Goal: Check status

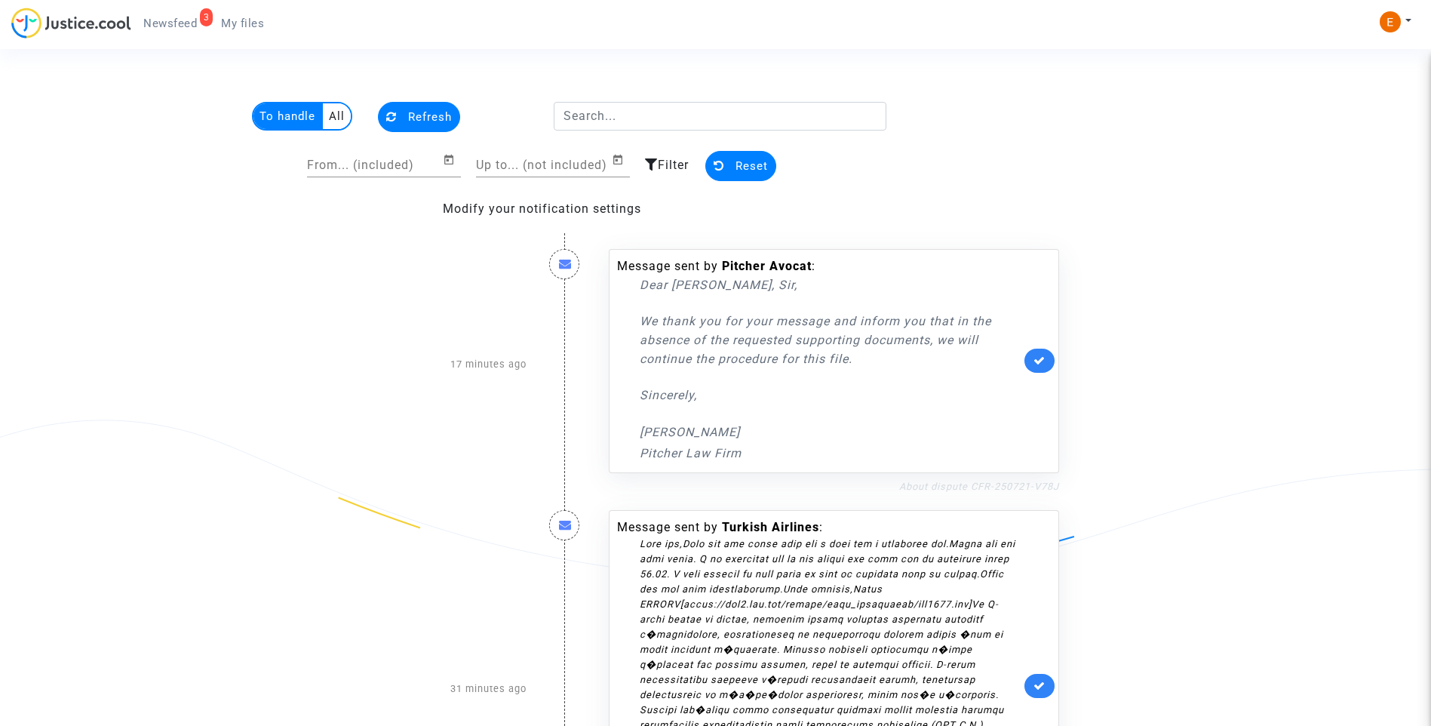
click at [999, 490] on link "About dispute CFR-250721-V78J" at bounding box center [979, 486] width 160 height 11
click at [1047, 348] on div "Message sent by [PERSON_NAME] : Dear [PERSON_NAME], [PERSON_NAME], We thank you…" at bounding box center [834, 361] width 450 height 224
click at [1048, 358] on link at bounding box center [1039, 361] width 30 height 24
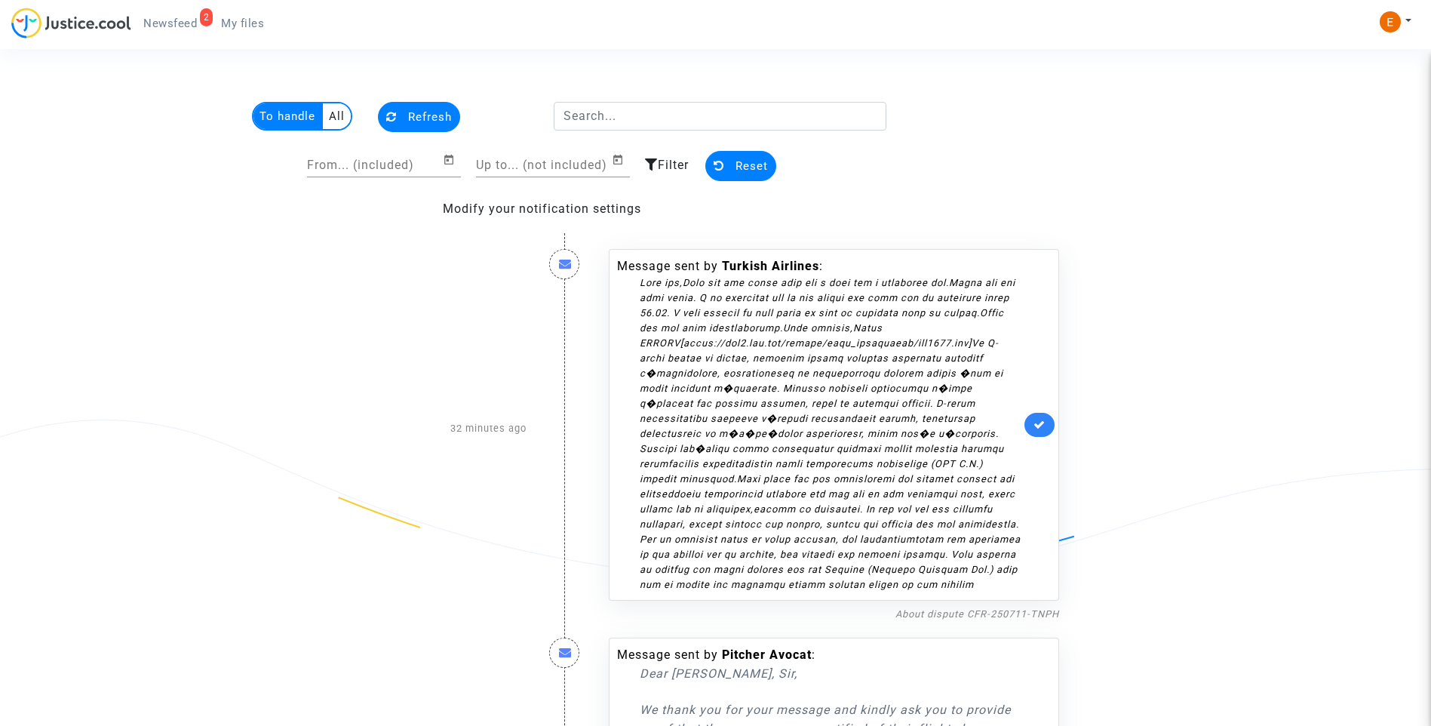
click at [1046, 425] on link at bounding box center [1039, 425] width 30 height 24
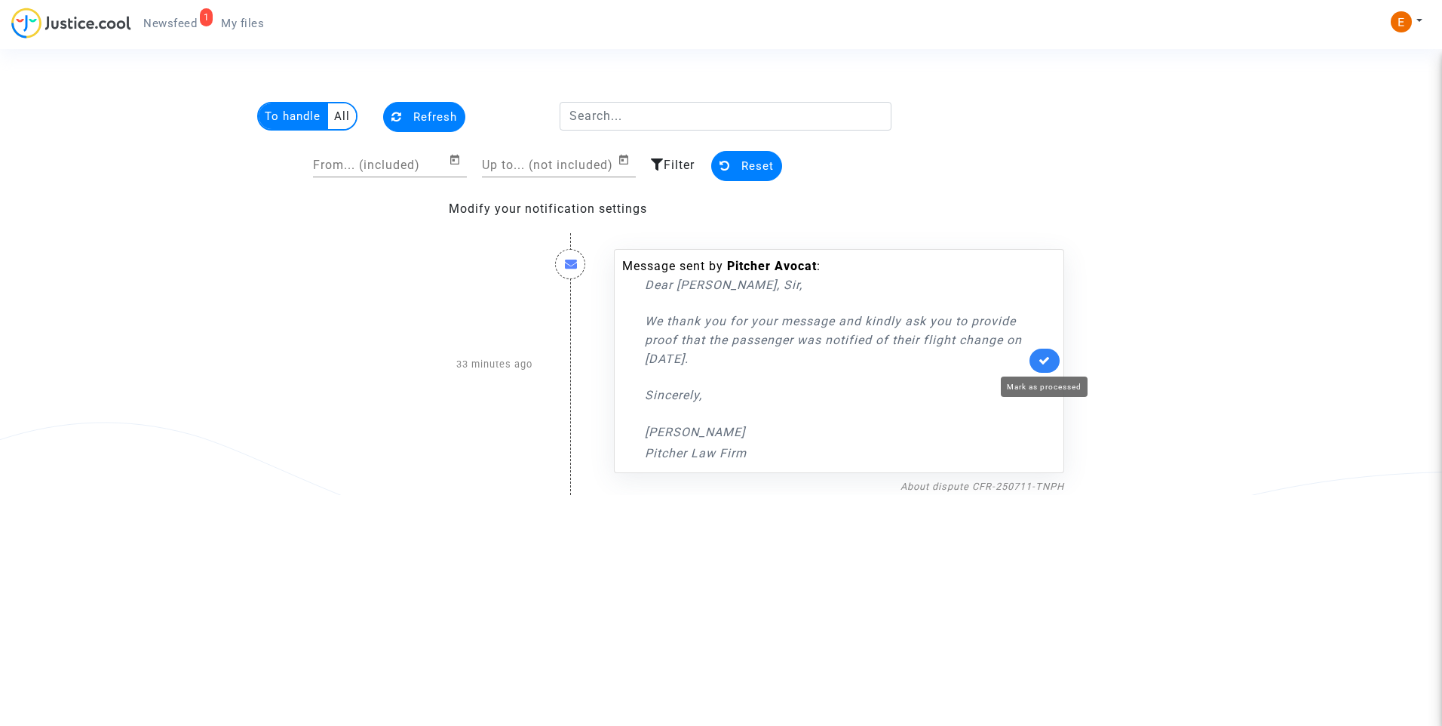
click at [1047, 361] on icon at bounding box center [1045, 360] width 12 height 11
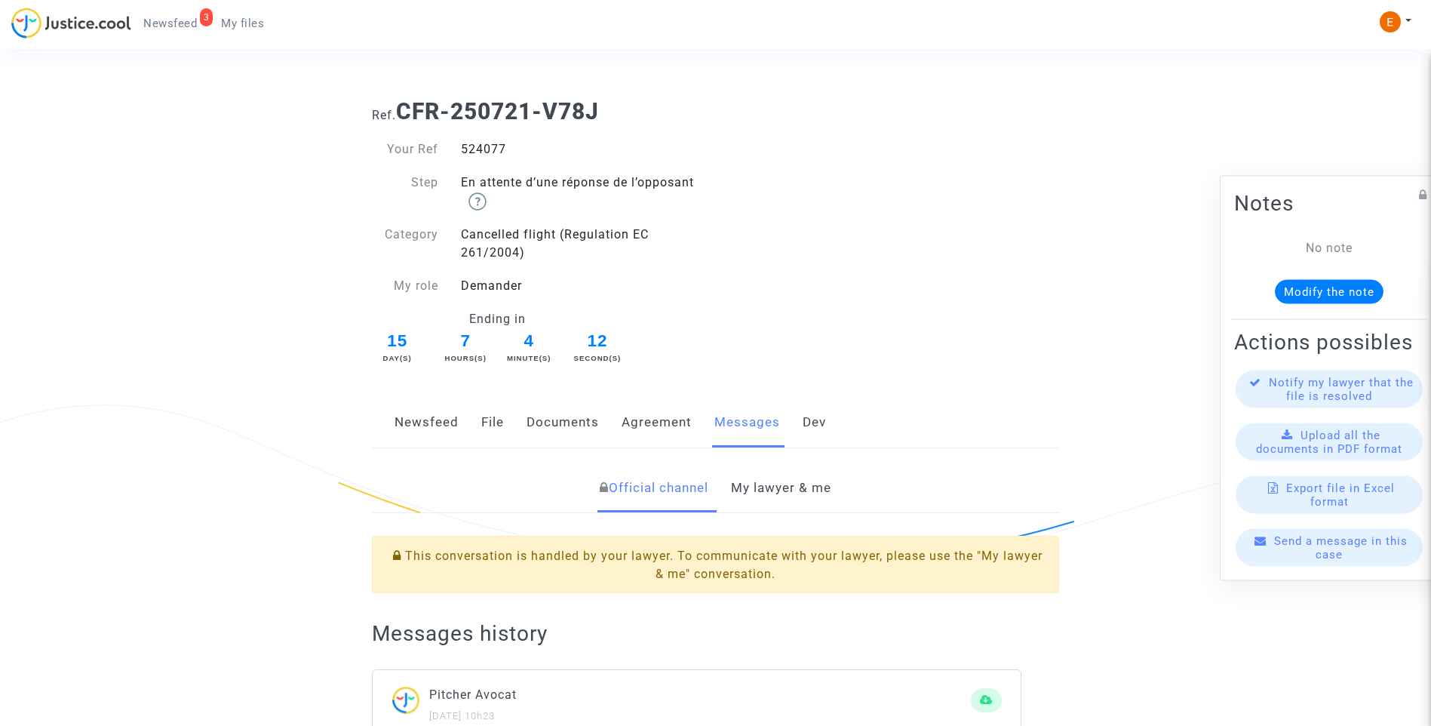
drag, startPoint x: 776, startPoint y: 498, endPoint x: 796, endPoint y: 491, distance: 20.8
click at [776, 498] on link "My lawyer & me" at bounding box center [781, 488] width 100 height 50
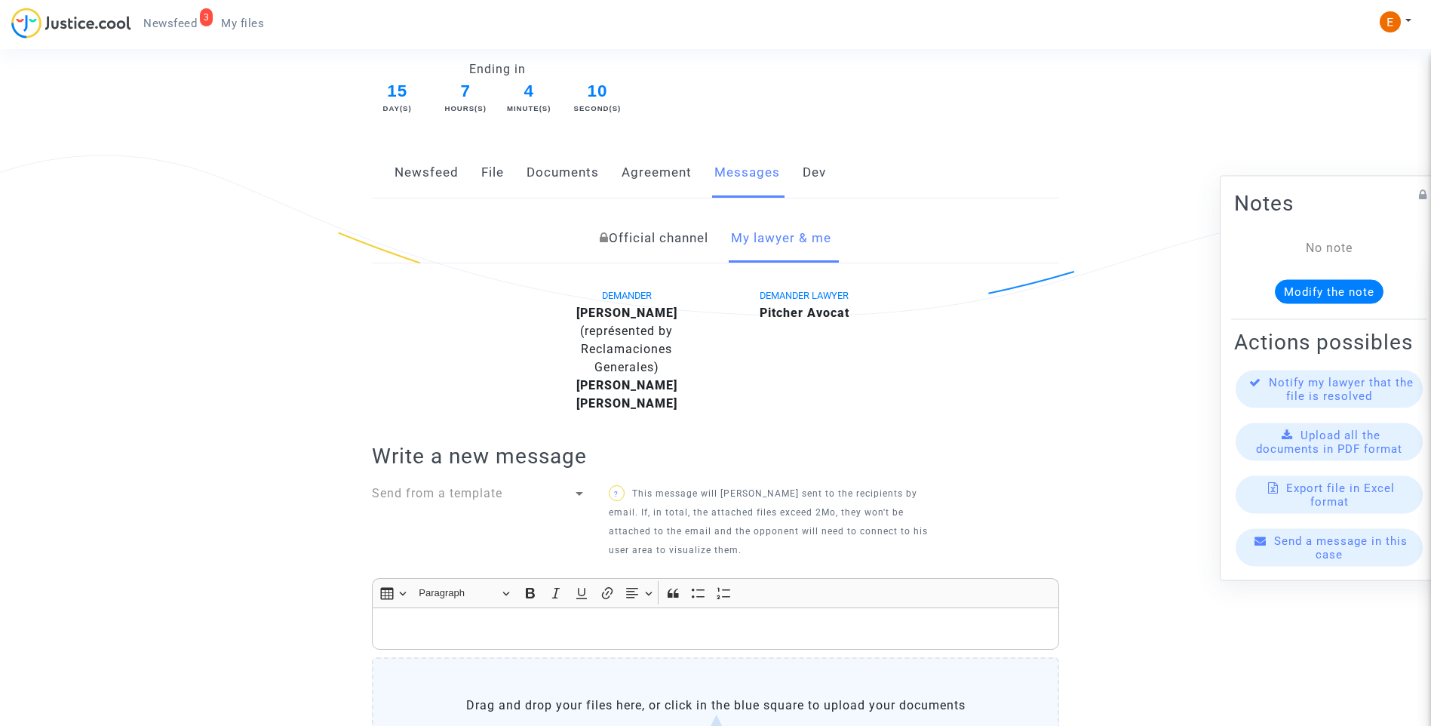
click at [660, 231] on link "Official channel" at bounding box center [654, 238] width 109 height 50
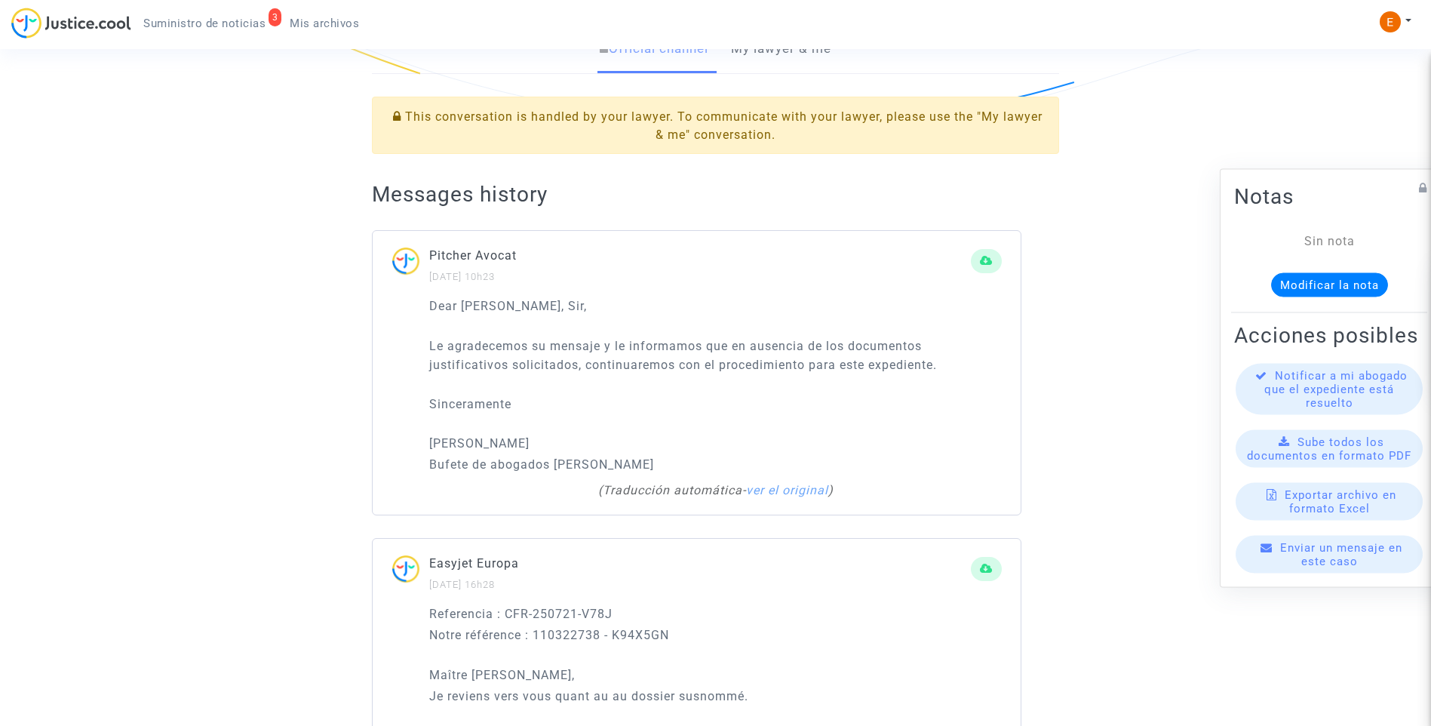
scroll to position [401, 0]
